Goal: Task Accomplishment & Management: Manage account settings

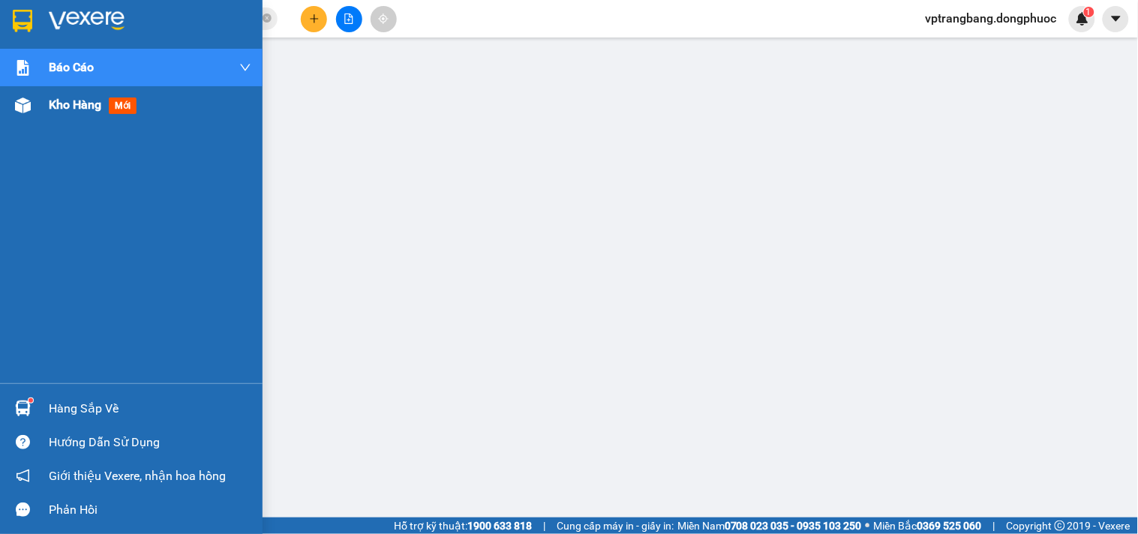
click at [41, 112] on div "Kho hàng mới" at bounding box center [131, 104] width 262 height 37
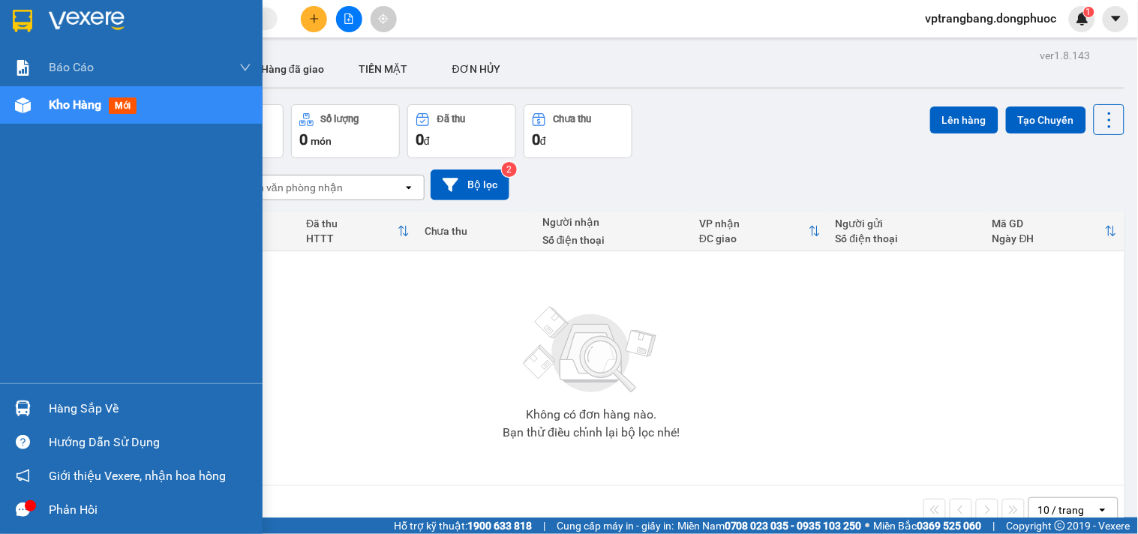
click at [53, 412] on div "Hàng sắp về" at bounding box center [150, 408] width 202 height 22
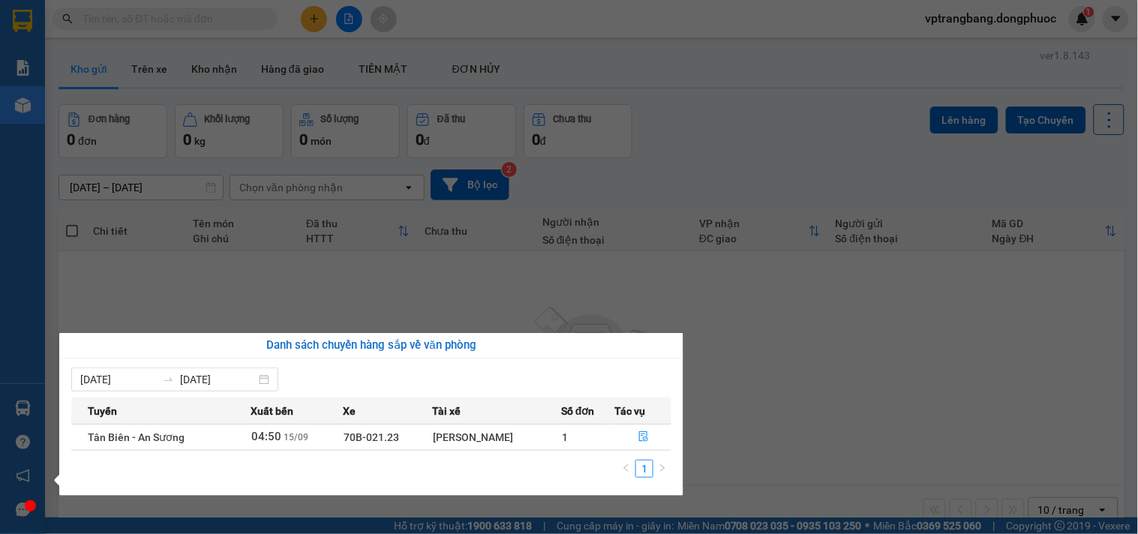
click at [751, 382] on section "Kết quả tìm kiếm ( 0 ) Bộ lọc No Data vptrangbang.dongphuoc 1 Báo cáo Mẫu 1: Bá…" at bounding box center [569, 267] width 1138 height 534
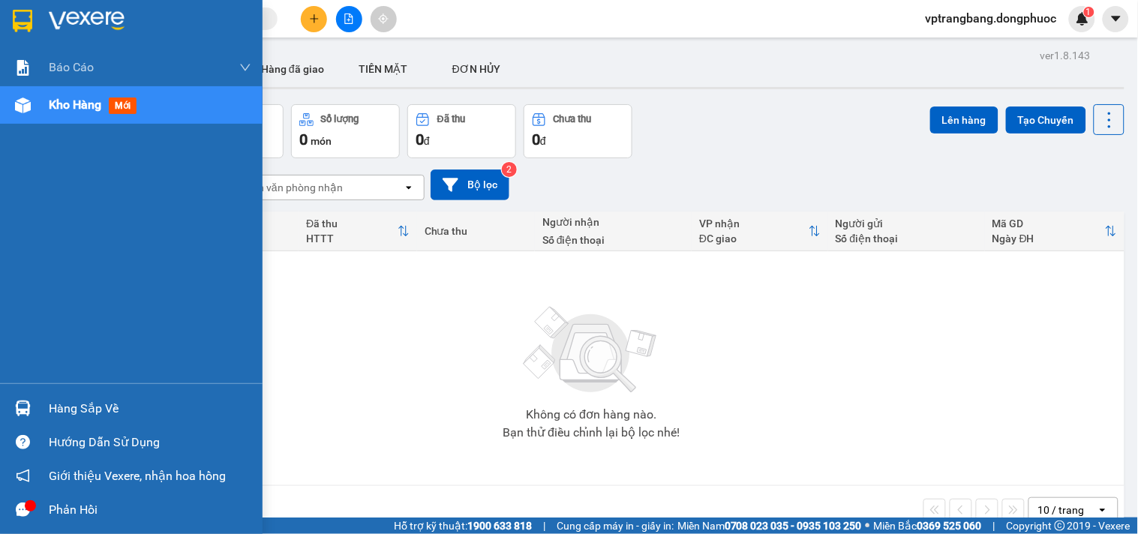
click at [93, 410] on div "Hàng sắp về" at bounding box center [150, 408] width 202 height 22
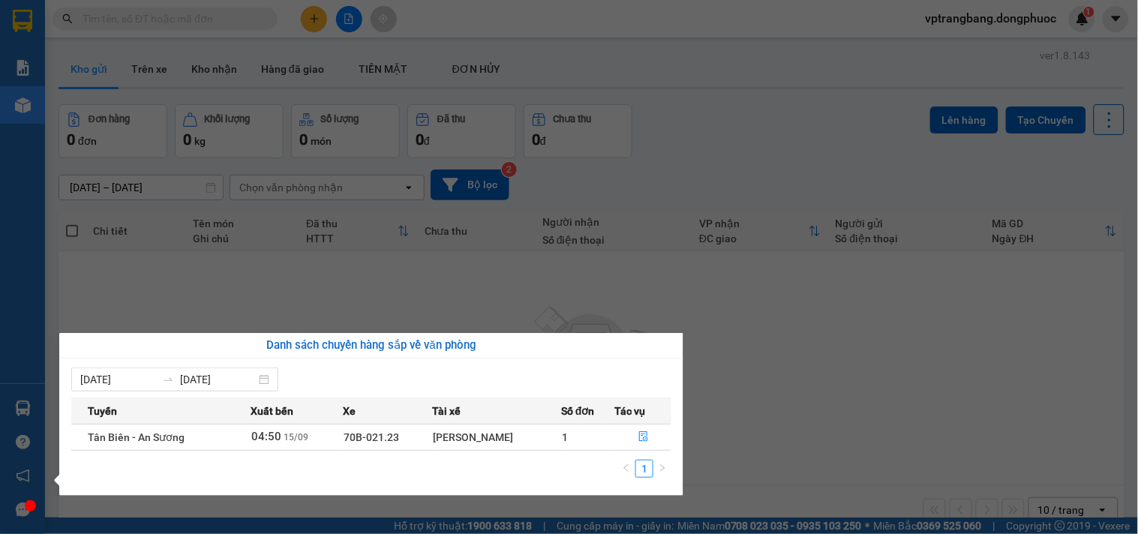
click at [840, 345] on section "Kết quả tìm kiếm ( 0 ) Bộ lọc No Data vptrangbang.dongphuoc 1 Báo cáo Mẫu 1: Bá…" at bounding box center [569, 267] width 1138 height 534
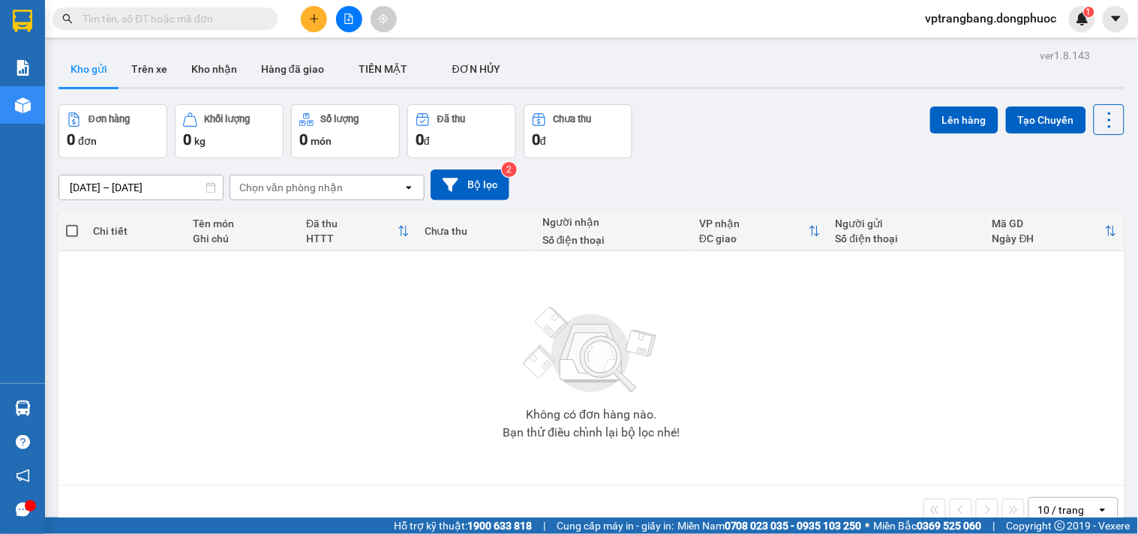
scroll to position [69, 0]
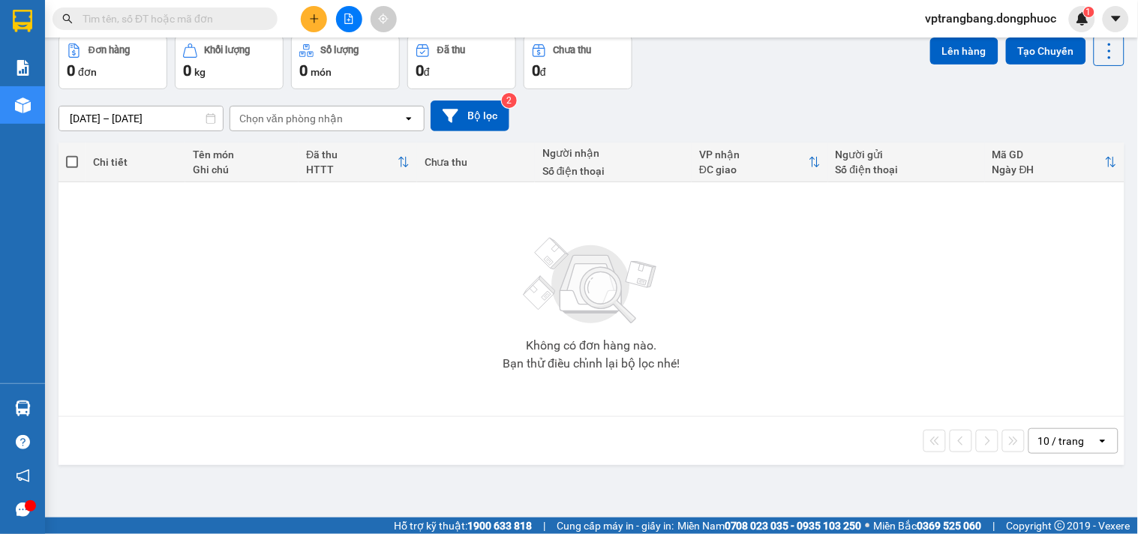
click at [1051, 431] on div "10 / trang" at bounding box center [1062, 441] width 67 height 24
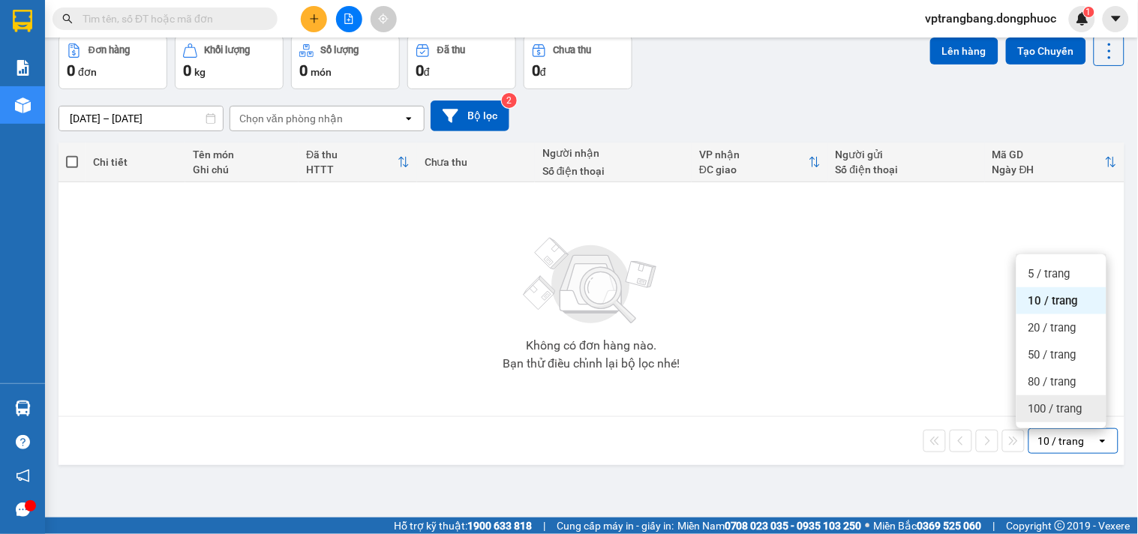
click at [1053, 409] on span "100 / trang" at bounding box center [1055, 408] width 54 height 15
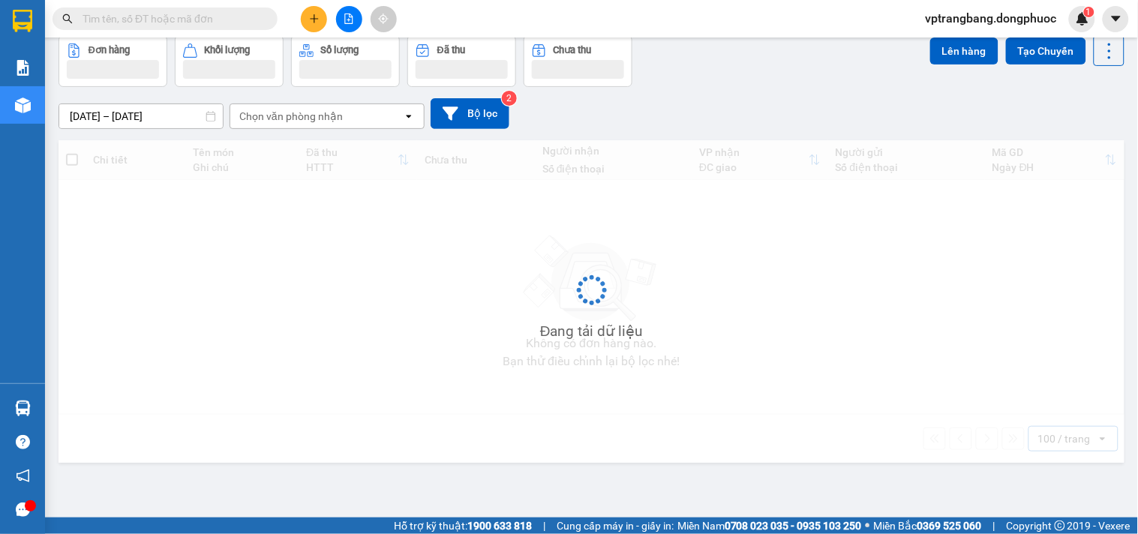
click at [872, 345] on div "Đang tải dữ liệu" at bounding box center [591, 301] width 1066 height 322
